Goal: Transaction & Acquisition: Purchase product/service

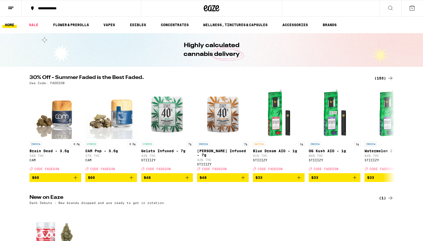
click at [384, 78] on div "(153)" at bounding box center [383, 78] width 19 height 6
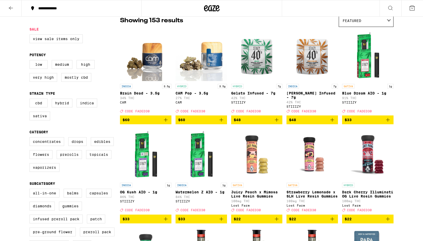
scroll to position [51, 0]
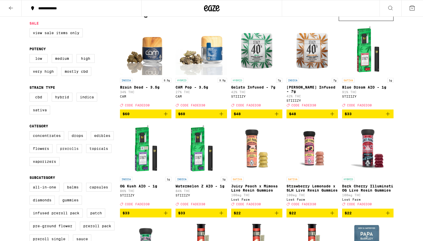
click at [73, 153] on label "Prerolls" at bounding box center [69, 148] width 25 height 9
click at [31, 132] on input "Prerolls" at bounding box center [30, 132] width 0 height 0
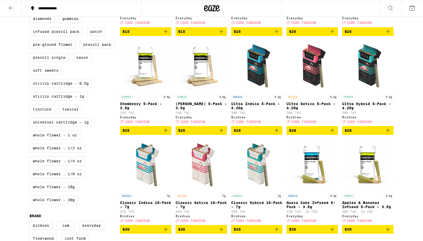
scroll to position [288, 0]
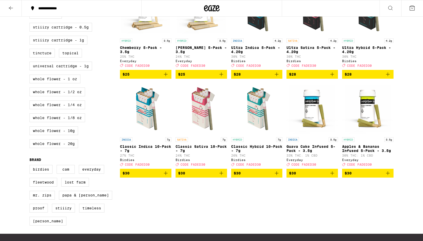
click at [333, 176] on icon "Add to bag" at bounding box center [332, 173] width 6 height 6
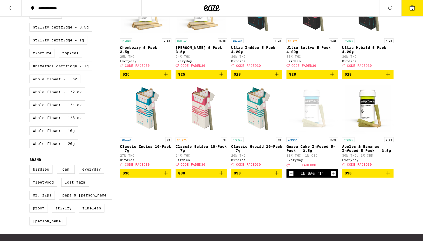
scroll to position [305, 0]
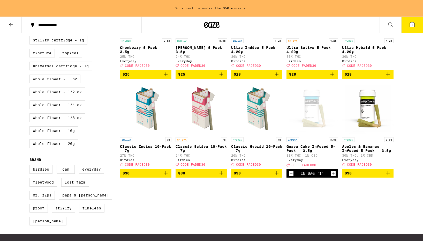
click at [388, 176] on icon "Add to bag" at bounding box center [387, 173] width 6 height 6
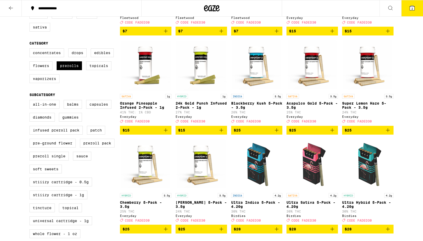
scroll to position [0, 0]
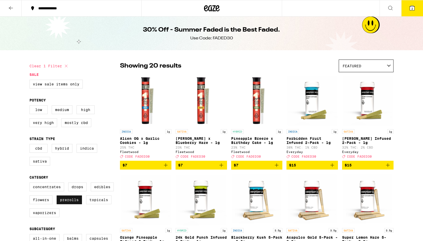
click at [72, 204] on label "Prerolls" at bounding box center [69, 199] width 25 height 9
click at [31, 183] on input "Prerolls" at bounding box center [30, 183] width 0 height 0
checkbox input "false"
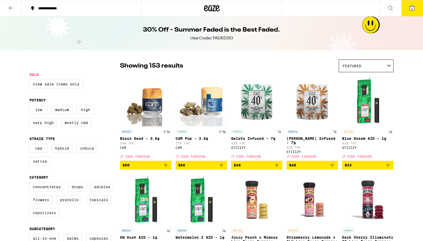
click at [57, 217] on label "Vaporizers" at bounding box center [44, 212] width 30 height 9
click at [31, 183] on input "Vaporizers" at bounding box center [30, 183] width 0 height 0
checkbox input "true"
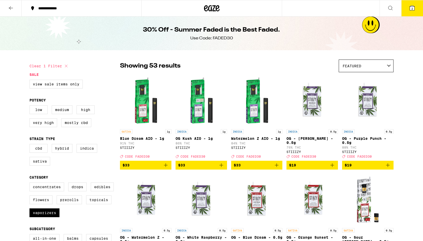
click at [13, 10] on icon at bounding box center [11, 8] width 6 height 6
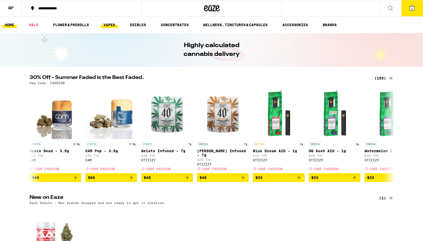
click at [107, 26] on link "VAPES" at bounding box center [109, 25] width 17 height 6
click at [109, 25] on link "VAPES" at bounding box center [109, 25] width 17 height 6
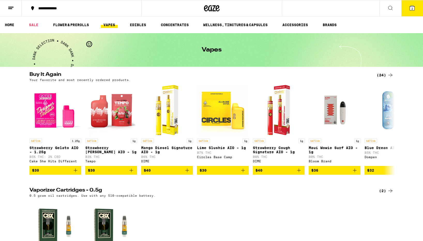
click at [381, 73] on div "(24)" at bounding box center [384, 75] width 17 height 6
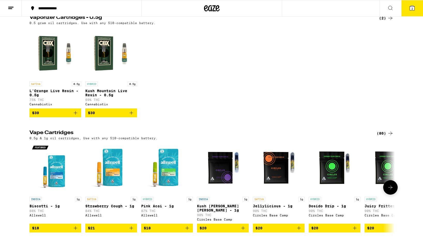
scroll to position [361, 0]
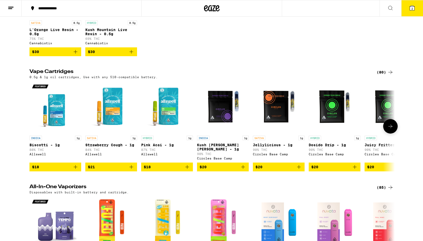
scroll to position [332, 0]
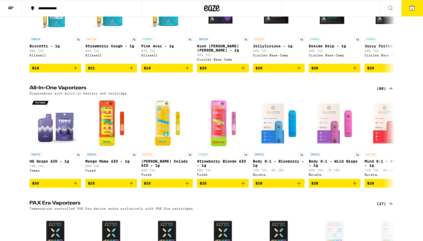
click at [388, 91] on icon at bounding box center [390, 88] width 6 height 6
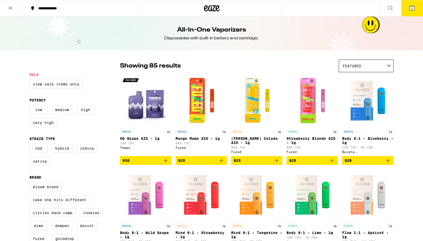
click at [388, 65] on icon at bounding box center [388, 66] width 4 height 2
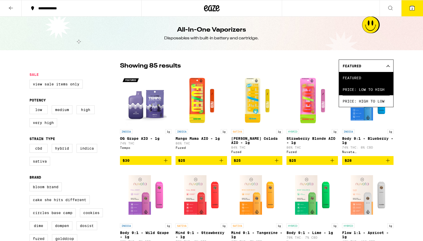
click at [385, 89] on span "Price: Low to High" at bounding box center [365, 89] width 47 height 12
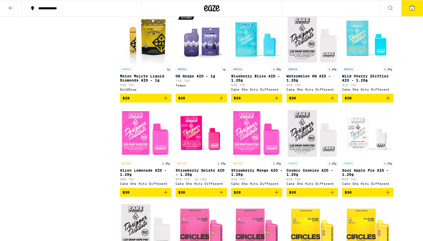
scroll to position [352, 0]
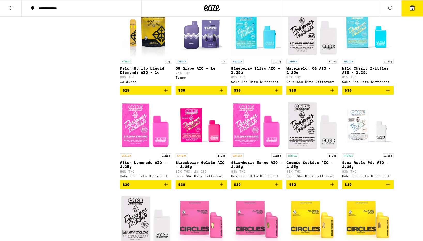
click at [389, 93] on icon "Add to bag" at bounding box center [387, 90] width 6 height 6
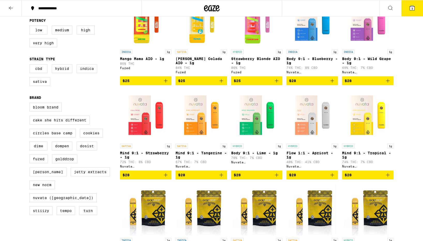
scroll to position [0, 0]
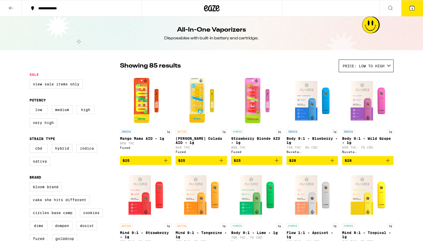
click at [35, 73] on legend "Sale" at bounding box center [33, 74] width 9 height 4
click at [42, 82] on label "View Sale Items Only" at bounding box center [55, 84] width 53 height 9
click at [31, 81] on input "View Sale Items Only" at bounding box center [30, 80] width 0 height 0
checkbox input "true"
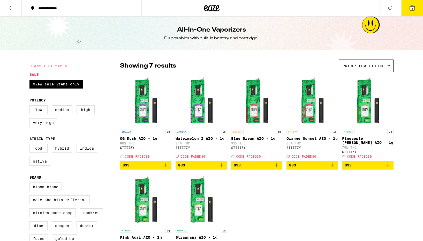
click at [413, 9] on icon at bounding box center [411, 8] width 5 height 5
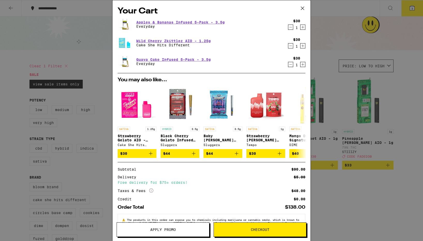
click at [190, 232] on button "Apply Promo" at bounding box center [163, 229] width 93 height 14
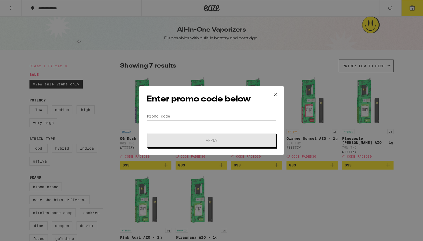
click at [190, 115] on input "Promo Code" at bounding box center [211, 116] width 130 height 8
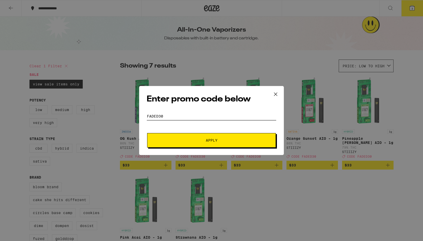
type input "faded30"
click at [220, 141] on span "Apply" at bounding box center [211, 140] width 93 height 4
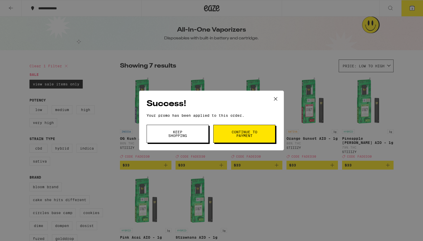
click at [227, 134] on button "Continue to payment" at bounding box center [244, 134] width 62 height 18
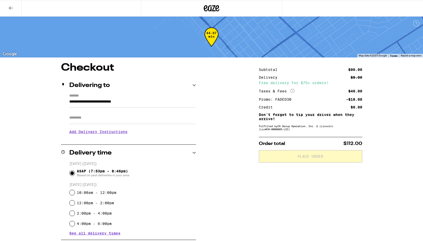
click at [113, 119] on input "Apt/Suite" at bounding box center [132, 117] width 127 height 12
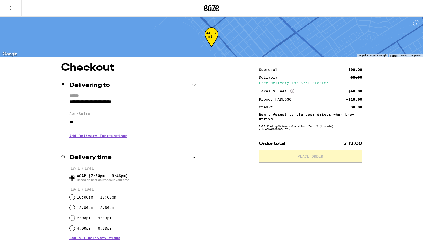
type input "***"
click at [105, 139] on h3 "Add Delivery Instructions" at bounding box center [132, 136] width 127 height 12
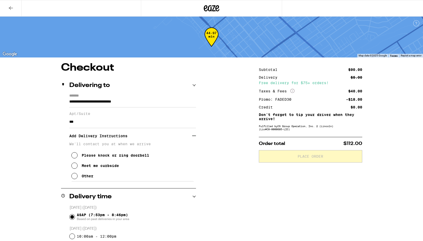
click at [76, 177] on icon at bounding box center [74, 176] width 6 height 6
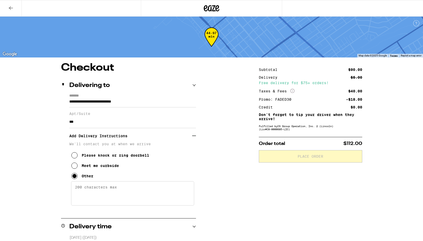
click at [86, 190] on textarea "Enter any other delivery instructions you want driver to know" at bounding box center [132, 193] width 123 height 24
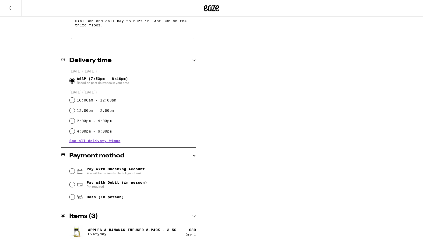
scroll to position [206, 0]
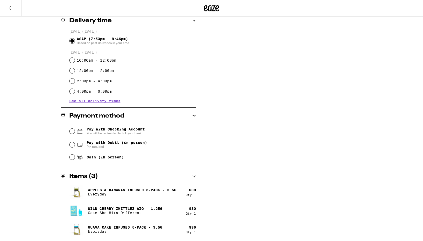
type textarea "Dial 305 and call key to buzz in. Apt 305 on the third floor."
click at [73, 144] on input "Pay with Debit (in person) Pin required" at bounding box center [71, 144] width 5 height 5
radio input "true"
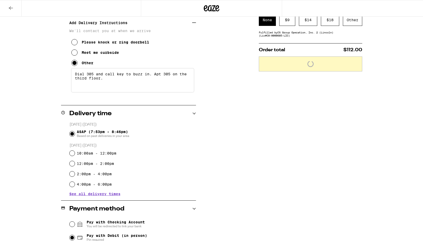
scroll to position [0, 0]
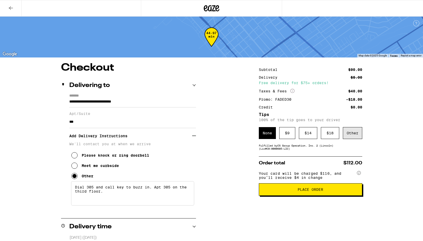
click at [354, 136] on div "Other" at bounding box center [352, 133] width 19 height 12
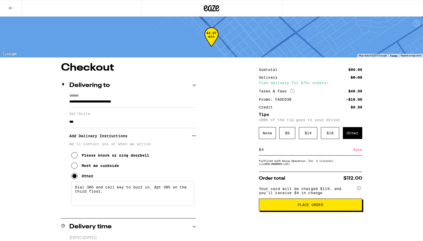
type input "4"
click at [354, 152] on div "Save" at bounding box center [357, 149] width 9 height 11
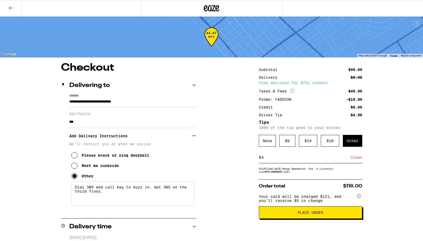
click at [267, 156] on div "$ 4 Clear" at bounding box center [310, 157] width 103 height 12
click at [265, 158] on input "4" at bounding box center [305, 157] width 89 height 5
type input "5"
click at [354, 158] on div "Save" at bounding box center [357, 156] width 9 height 11
click at [266, 159] on input "5" at bounding box center [305, 157] width 89 height 5
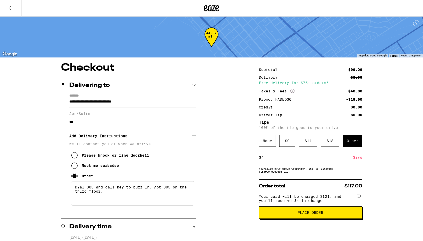
type input "4"
click at [359, 160] on div "Save" at bounding box center [357, 156] width 9 height 11
click at [294, 159] on input "4" at bounding box center [305, 157] width 89 height 5
type input "5"
click at [355, 159] on div "Save" at bounding box center [357, 156] width 9 height 11
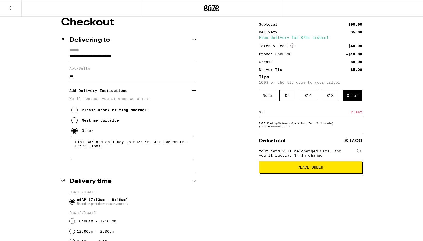
scroll to position [9, 0]
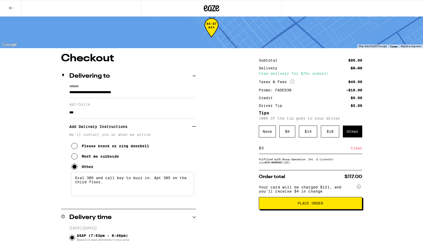
click at [292, 204] on button "Place Order" at bounding box center [310, 203] width 103 height 12
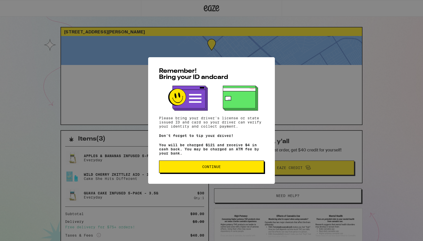
click at [231, 171] on button "Continue" at bounding box center [211, 166] width 105 height 12
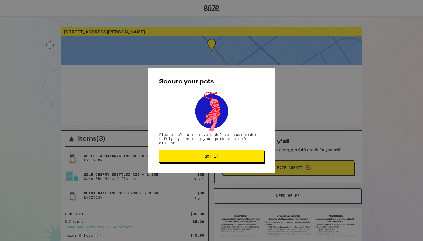
click at [220, 155] on span "Got it" at bounding box center [211, 156] width 96 height 4
